Goal: Transaction & Acquisition: Obtain resource

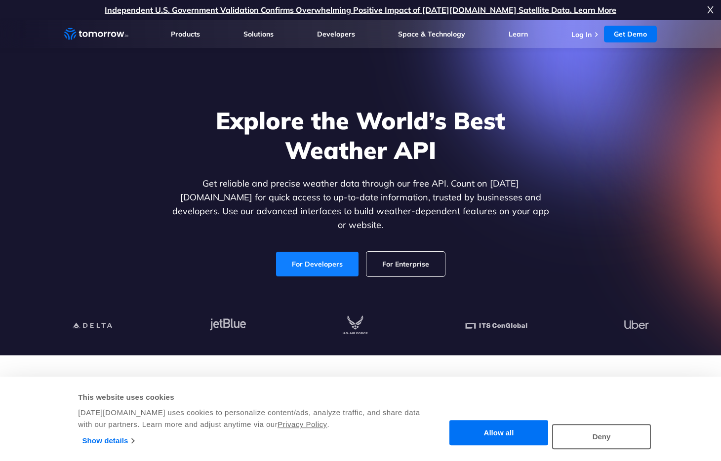
click at [317, 255] on link "For Developers" at bounding box center [317, 264] width 82 height 25
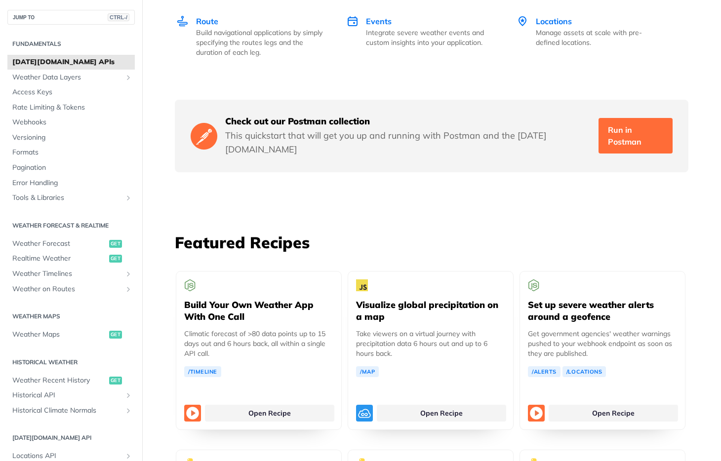
scroll to position [1658, 0]
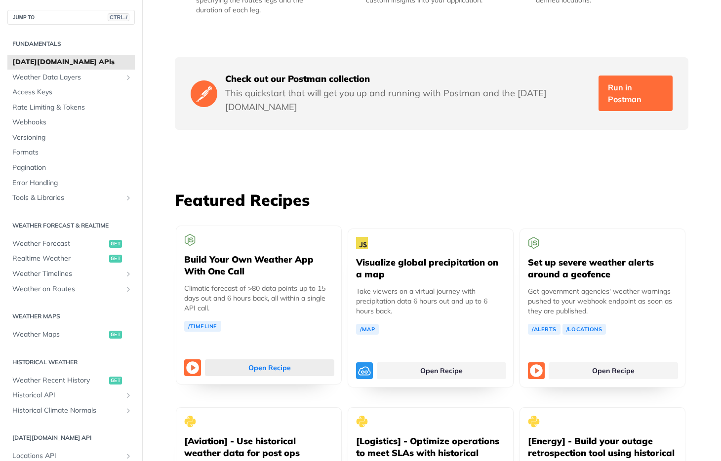
click at [219, 359] on link "Open Recipe" at bounding box center [269, 367] width 129 height 17
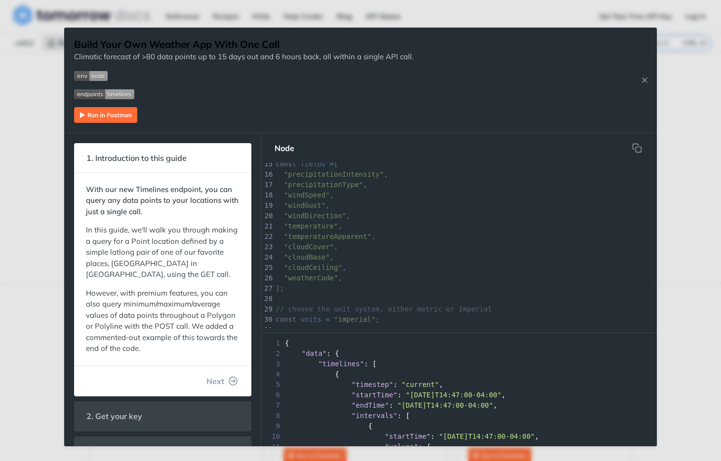
scroll to position [151, 0]
click at [647, 81] on icon "Close Recipe" at bounding box center [644, 80] width 9 height 9
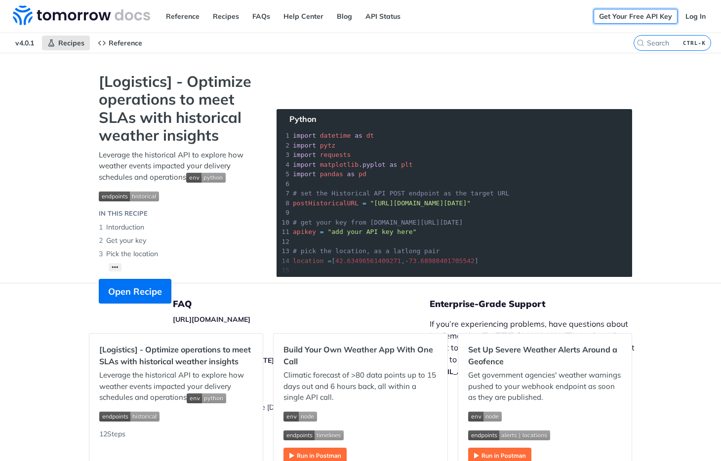
click at [634, 16] on link "Get Your Free API Key" at bounding box center [635, 16] width 84 height 15
click at [655, 15] on link "Get Your Free API Key" at bounding box center [635, 16] width 84 height 15
click at [380, 19] on link "API Status" at bounding box center [383, 16] width 46 height 15
